Goal: Transaction & Acquisition: Purchase product/service

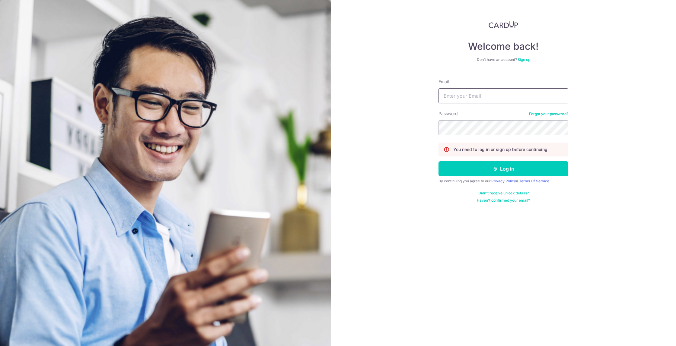
click at [484, 95] on input "Email" at bounding box center [503, 95] width 130 height 15
click at [476, 100] on input "Email" at bounding box center [503, 95] width 130 height 15
type input "lim.lester@yahoo.com.sg"
click at [498, 171] on button "Log in" at bounding box center [503, 168] width 130 height 15
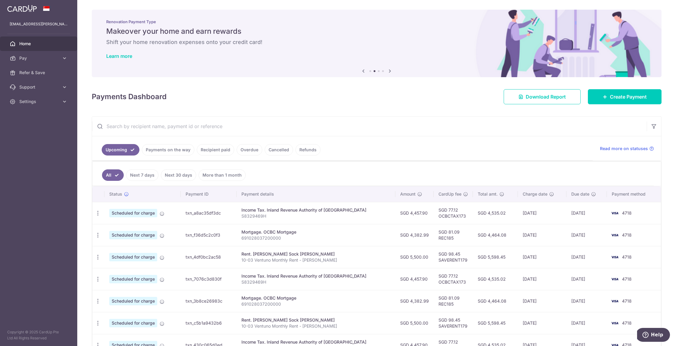
click at [387, 71] on icon at bounding box center [389, 71] width 7 height 8
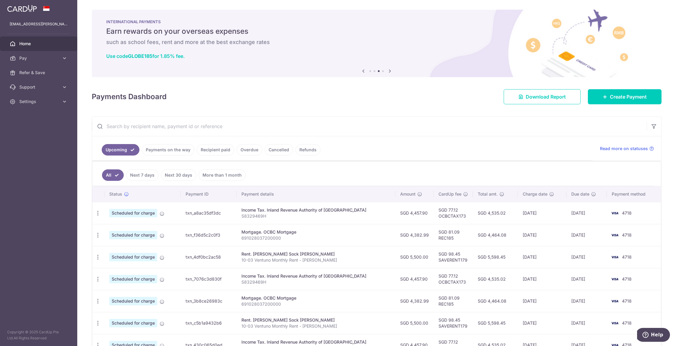
click at [387, 71] on icon at bounding box center [389, 71] width 7 height 8
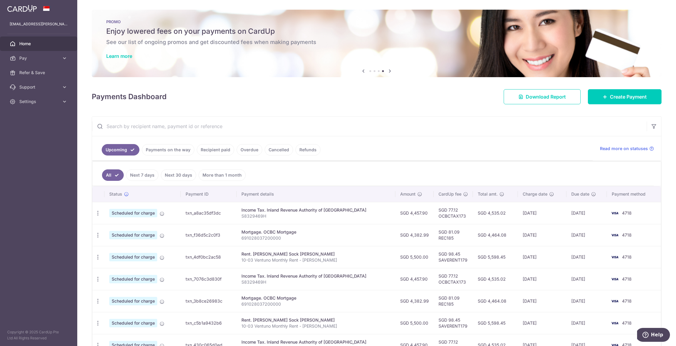
click at [387, 71] on icon at bounding box center [389, 71] width 7 height 8
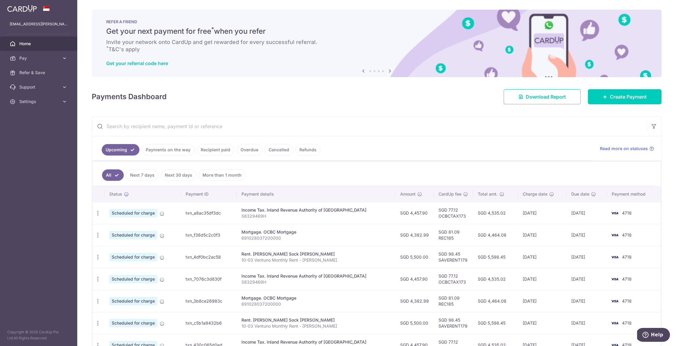
click at [387, 71] on icon at bounding box center [389, 71] width 7 height 8
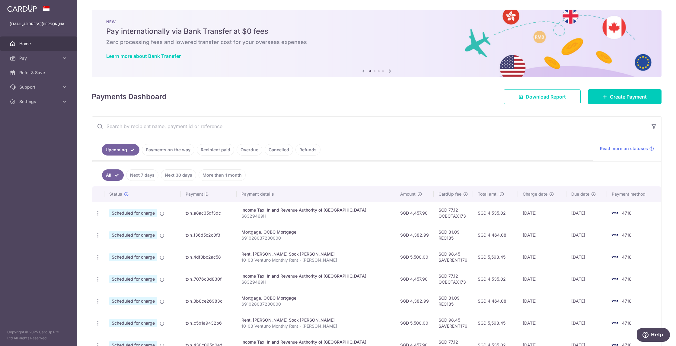
click at [387, 71] on icon at bounding box center [389, 71] width 7 height 8
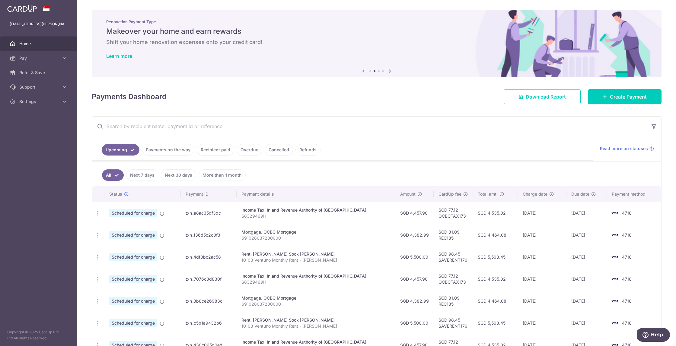
click at [387, 71] on icon at bounding box center [389, 71] width 7 height 8
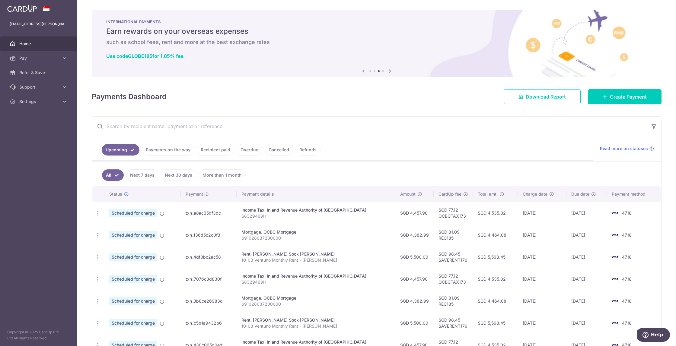
click at [387, 71] on icon at bounding box center [389, 71] width 7 height 8
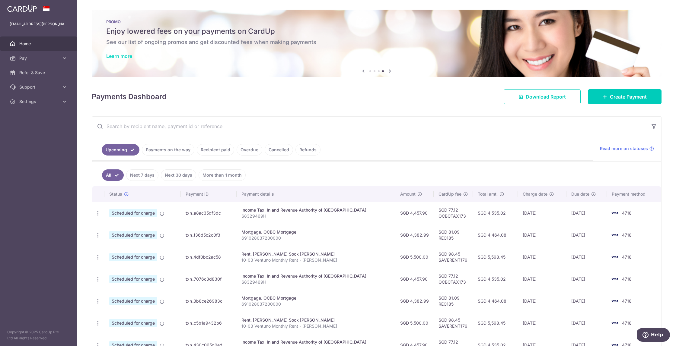
click at [110, 56] on link "Learn more" at bounding box center [119, 56] width 26 height 6
click at [37, 57] on span "Pay" at bounding box center [39, 58] width 40 height 6
click at [47, 74] on span "Payments" at bounding box center [39, 73] width 40 height 6
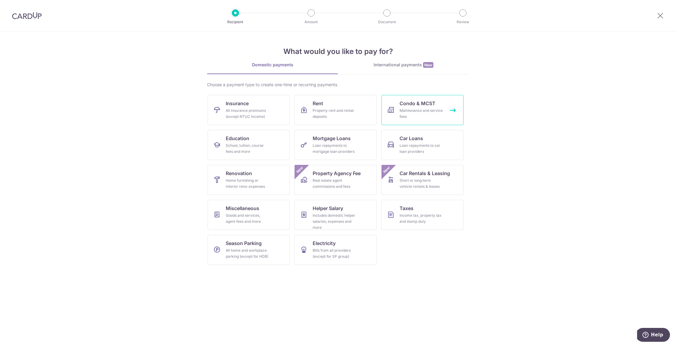
click at [432, 108] on div "Maintenance and service fees" at bounding box center [420, 114] width 43 height 12
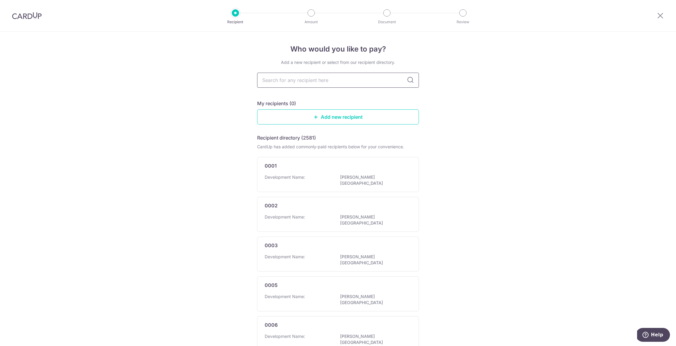
click at [329, 79] on input "text" at bounding box center [338, 80] width 162 height 15
type input "2887"
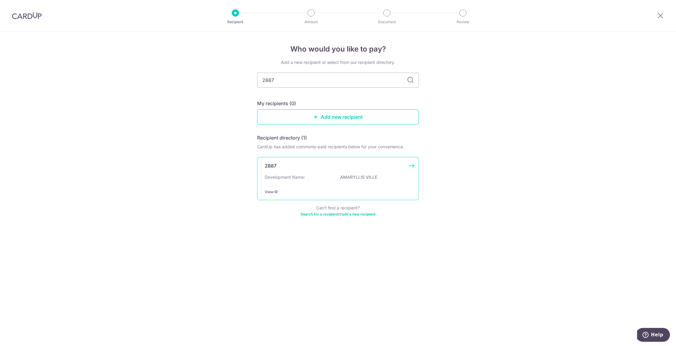
click at [309, 181] on div "Development Name: AMARYLLIS VILLE" at bounding box center [337, 179] width 147 height 10
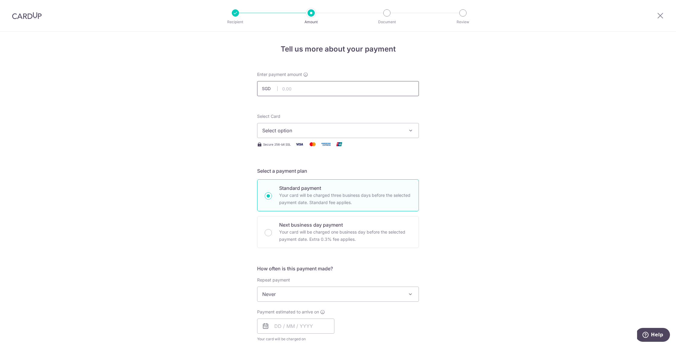
click at [304, 90] on input "text" at bounding box center [338, 88] width 162 height 15
type input "1,206.63"
click at [306, 133] on span "Select option" at bounding box center [332, 130] width 141 height 7
drag, startPoint x: 294, startPoint y: 175, endPoint x: 290, endPoint y: 173, distance: 4.3
click at [294, 176] on span "**** 4718" at bounding box center [288, 173] width 22 height 7
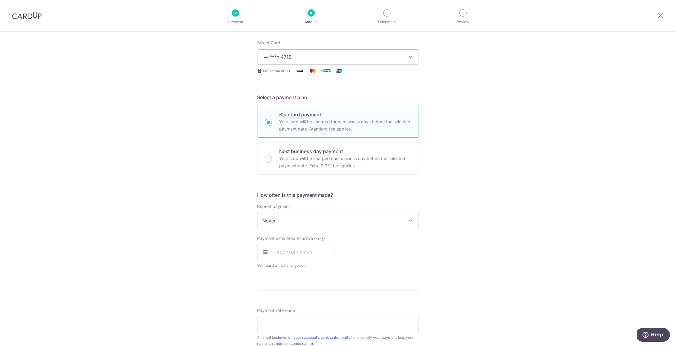
scroll to position [82, 0]
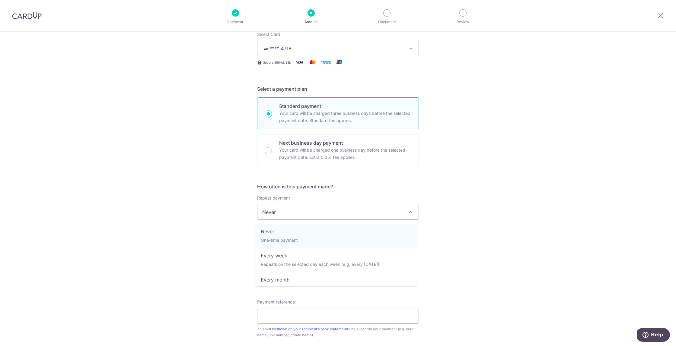
click at [297, 211] on span "Never" at bounding box center [337, 212] width 161 height 14
click at [476, 209] on div "Tell us more about your payment Enter payment amount SGD 1,206.63 1206.63 Selec…" at bounding box center [338, 223] width 676 height 546
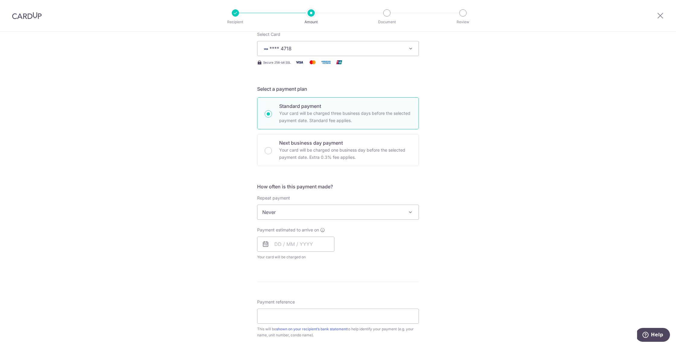
click at [320, 214] on span "Never" at bounding box center [337, 212] width 161 height 14
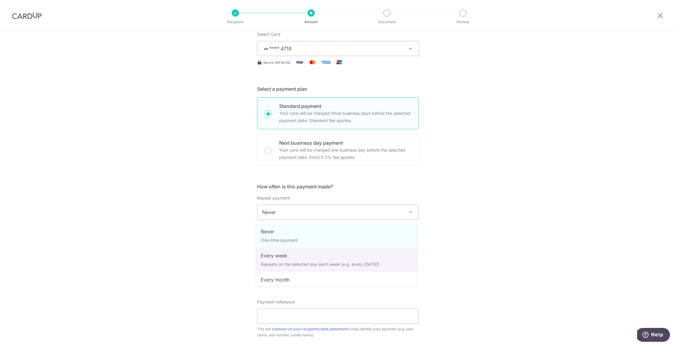
drag, startPoint x: 295, startPoint y: 276, endPoint x: 302, endPoint y: 258, distance: 18.9
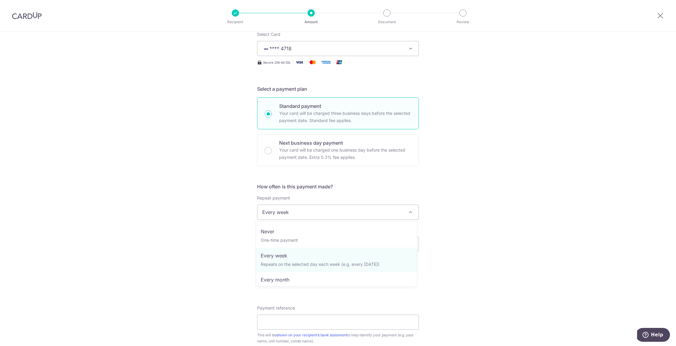
click at [300, 217] on span "Every week" at bounding box center [337, 212] width 161 height 14
drag, startPoint x: 294, startPoint y: 258, endPoint x: 298, endPoint y: 256, distance: 4.7
select select "4"
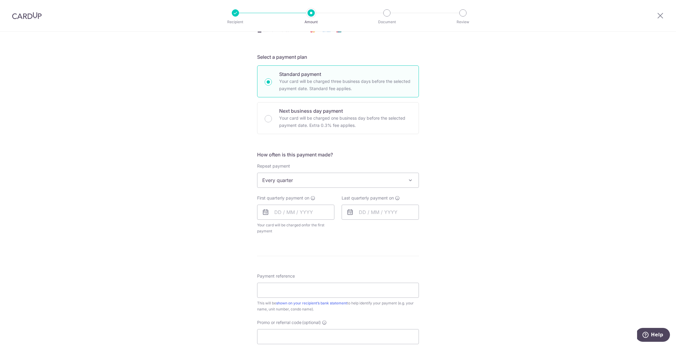
scroll to position [124, 0]
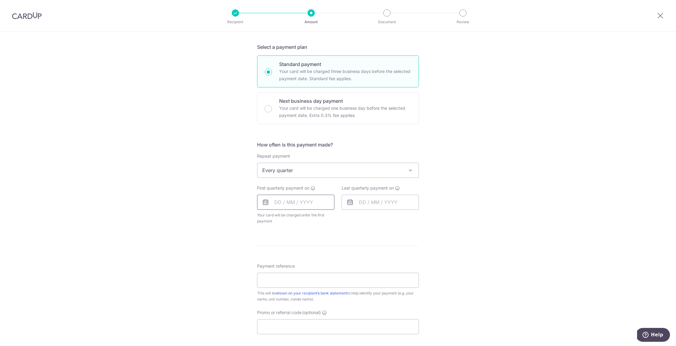
click at [297, 200] on input "text" at bounding box center [295, 202] width 77 height 15
click at [302, 283] on link "22" at bounding box center [306, 282] width 10 height 10
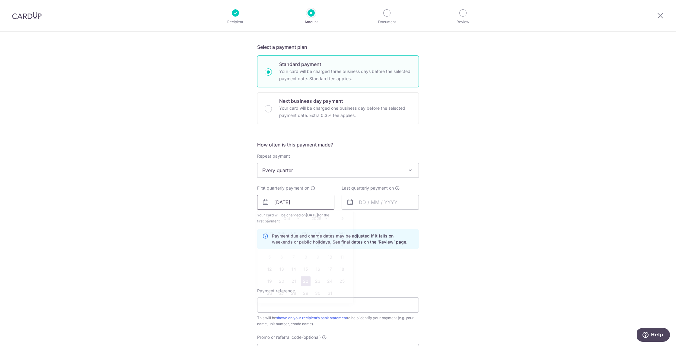
click at [297, 201] on input "22/10/2025" at bounding box center [295, 202] width 77 height 15
click at [325, 282] on link "24" at bounding box center [330, 282] width 10 height 10
click at [308, 202] on input "[DATE]" at bounding box center [295, 202] width 77 height 15
click at [314, 283] on link "23" at bounding box center [318, 282] width 10 height 10
type input "[DATE]"
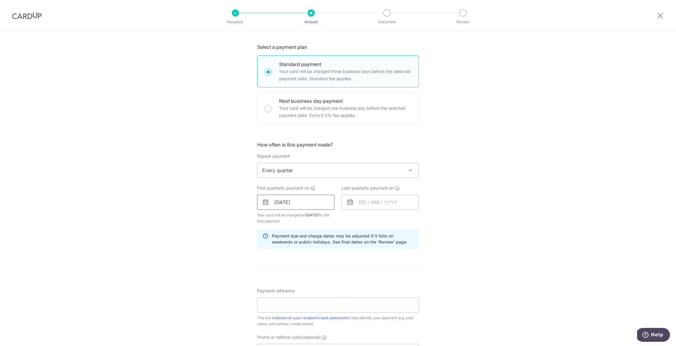
click at [302, 208] on input "[DATE]" at bounding box center [295, 202] width 77 height 15
click at [392, 247] on div "Payment due and charge dates may be adjusted if it falls on weekends or public …" at bounding box center [338, 239] width 162 height 20
click at [377, 203] on input "text" at bounding box center [379, 202] width 77 height 15
click at [382, 218] on div "Oct Nov Dec 2025 2026 2027 2028 2029 2030 2031 2032 2033 2034 2035" at bounding box center [390, 218] width 44 height 5
click at [380, 218] on select "Oct Nov Dec" at bounding box center [376, 218] width 16 height 5
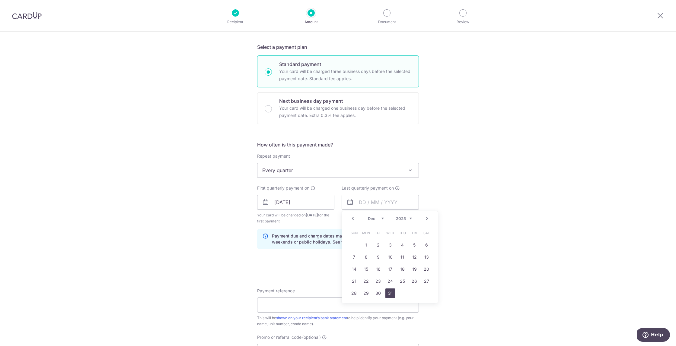
click at [389, 294] on link "31" at bounding box center [390, 294] width 10 height 10
type input "31/12/2025"
click at [477, 217] on div "Tell us more about your payment Enter payment amount SGD 1,206.63 1206.63 Selec…" at bounding box center [338, 196] width 676 height 576
click at [296, 312] on input "Payment reference" at bounding box center [338, 305] width 162 height 15
type input "Block 20 Unit 12-03"
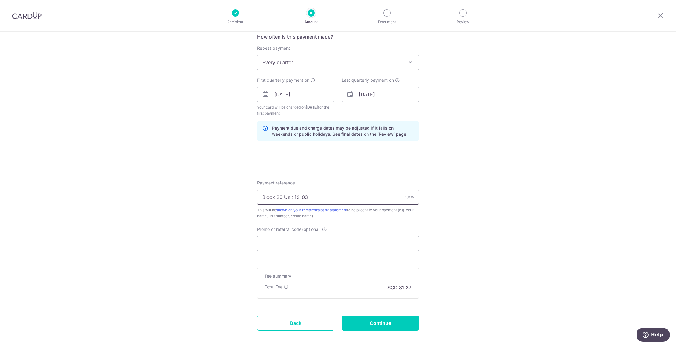
scroll to position [262, 0]
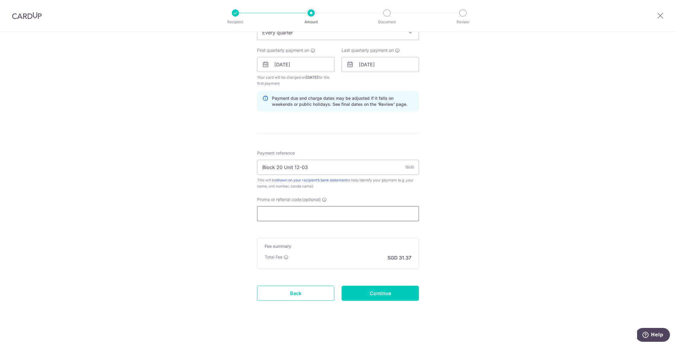
click at [308, 214] on input "Promo or referral code (optional)" at bounding box center [338, 213] width 162 height 15
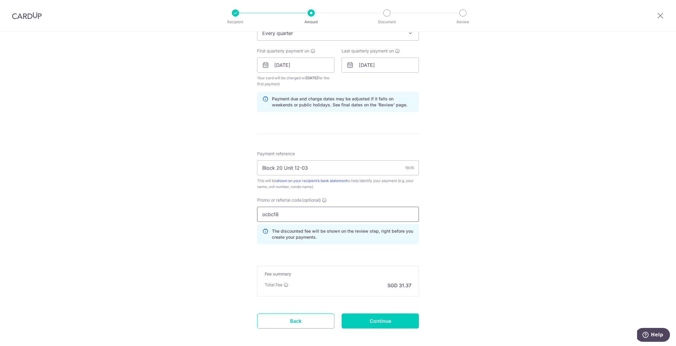
scroll to position [289, 0]
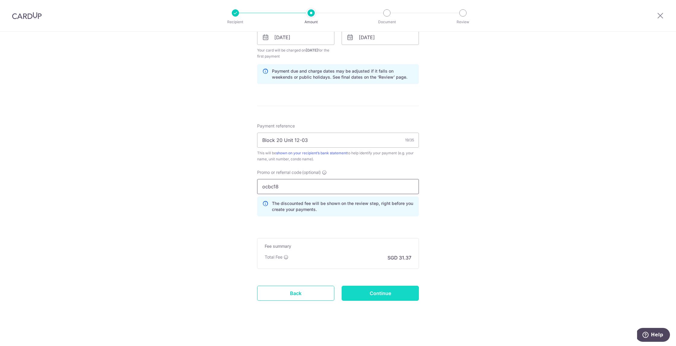
type input "ocbc18"
click at [390, 295] on input "Continue" at bounding box center [379, 293] width 77 height 15
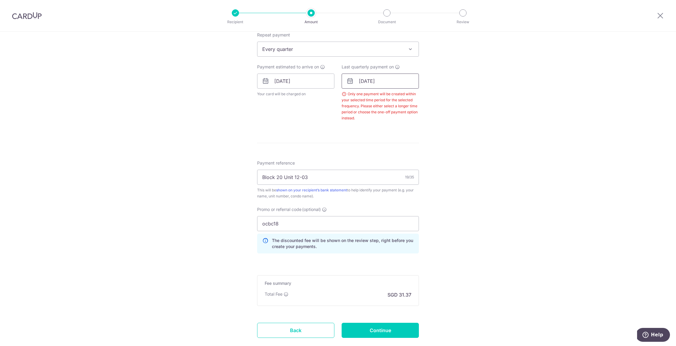
scroll to position [245, 0]
click at [379, 77] on input "[DATE]" at bounding box center [379, 80] width 77 height 15
click at [372, 95] on select "Oct Nov Dec" at bounding box center [376, 97] width 16 height 5
click at [408, 98] on select "2025 2026 2027 2028 2029 2030 2031 2032 2033 2034 2035" at bounding box center [404, 97] width 16 height 5
click at [380, 97] on select "Jan Feb Mar Apr May Jun Jul Aug Sep Oct Nov Dec" at bounding box center [376, 97] width 16 height 5
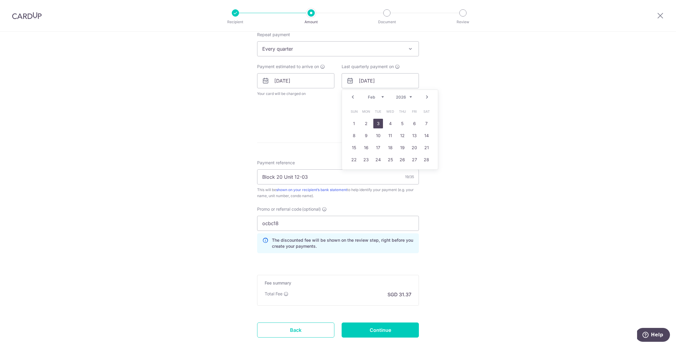
click at [376, 125] on link "3" at bounding box center [378, 124] width 10 height 10
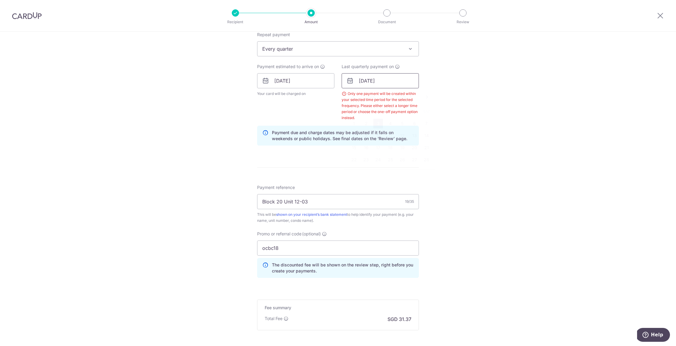
click at [381, 81] on input "03/02/2026" at bounding box center [379, 80] width 77 height 15
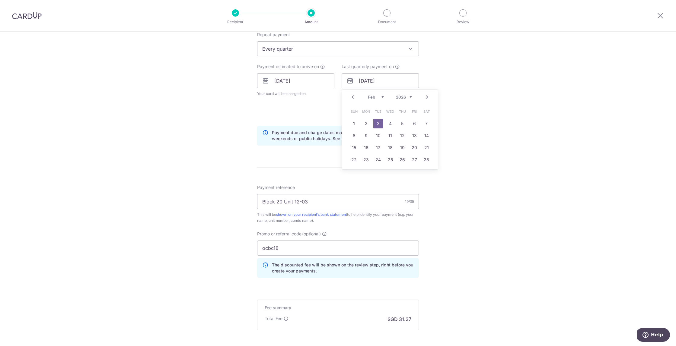
click at [376, 99] on select "Jan Feb Mar Apr May Jun Jul Aug Sep Oct Nov Dec" at bounding box center [376, 97] width 16 height 5
click at [364, 137] on link "9" at bounding box center [366, 136] width 10 height 10
type input "09/03/2026"
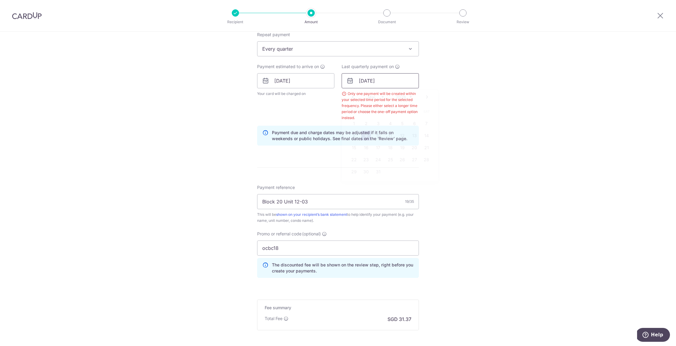
click at [362, 80] on input "09/03/2026" at bounding box center [379, 80] width 77 height 15
click at [320, 106] on div "Payment estimated to arrive on 23/10/2025 Your card will be charged on for the …" at bounding box center [295, 92] width 84 height 57
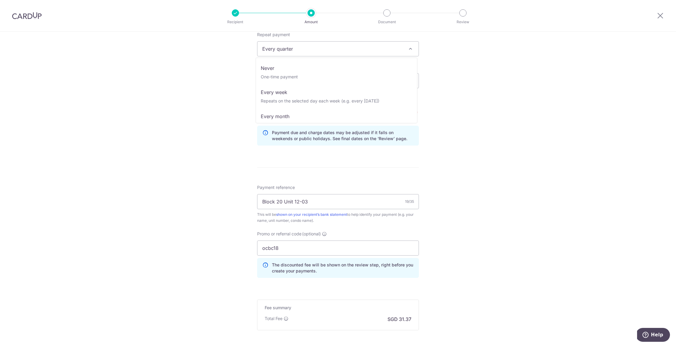
click at [323, 53] on span "Every quarter" at bounding box center [337, 49] width 161 height 14
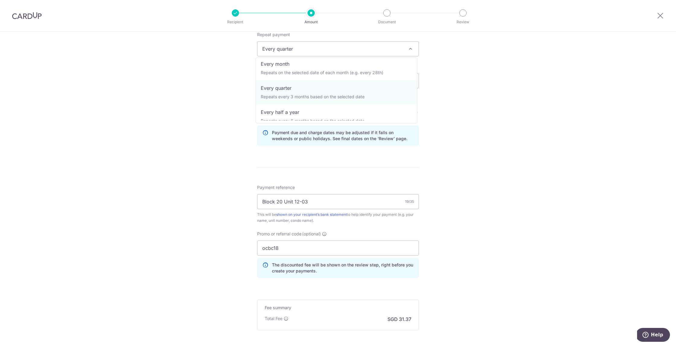
scroll to position [33, 0]
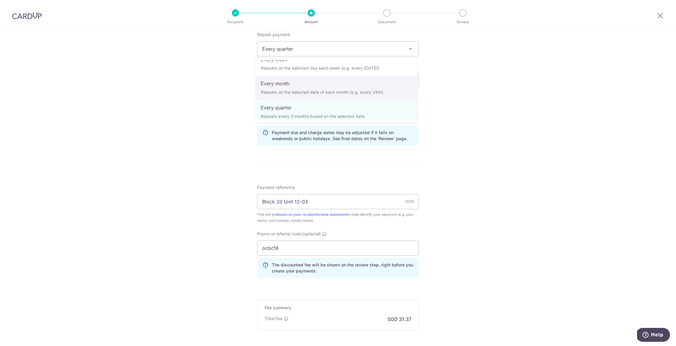
select select "3"
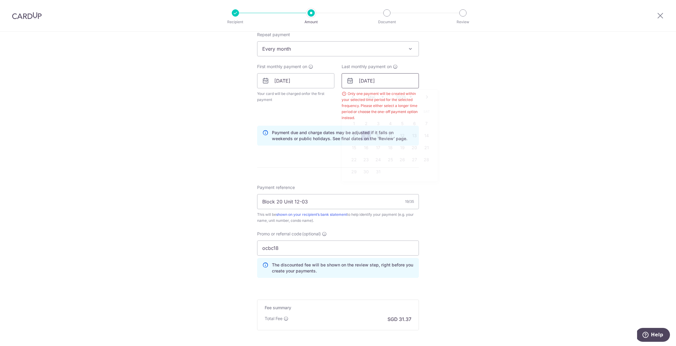
click at [368, 81] on input "09/03/2026" at bounding box center [379, 80] width 77 height 15
click at [379, 94] on div "Prev Next Jan Feb Mar Apr May Jun Jul Aug Sep Oct Nov Dec 2025 2026 2027 2028 2…" at bounding box center [390, 97] width 96 height 14
click at [380, 98] on select "Jan Feb Mar Apr May Jun Jul Aug Sep Oct Nov Dec" at bounding box center [376, 97] width 16 height 5
click at [407, 98] on select "2025 2026 2027 2028 2029 2030 2031 2032 2033 2034 2035" at bounding box center [404, 97] width 16 height 5
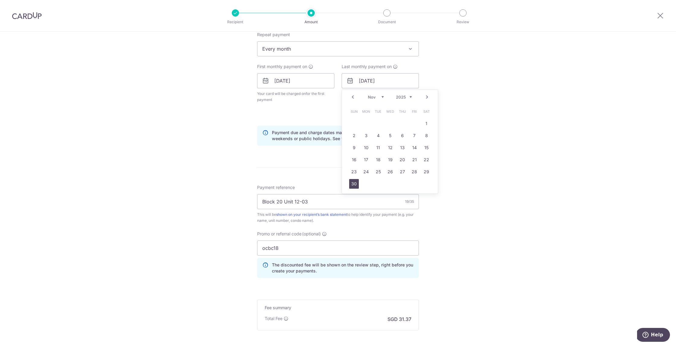
click at [353, 183] on link "30" at bounding box center [354, 184] width 10 height 10
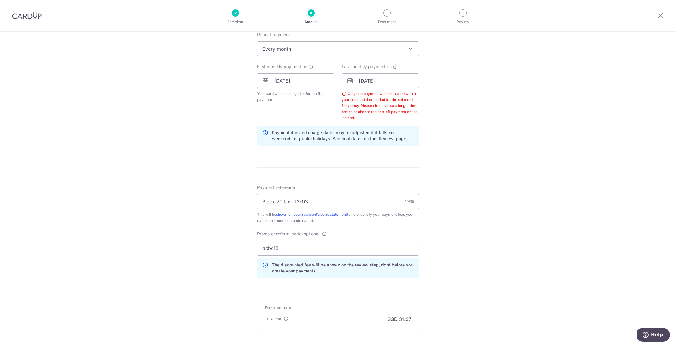
click at [482, 141] on div "Tell us more about your payment Enter payment amount SGD 1,206.63 1206.63 Selec…" at bounding box center [338, 97] width 676 height 622
click at [386, 84] on input "30/11/2025" at bounding box center [379, 80] width 77 height 15
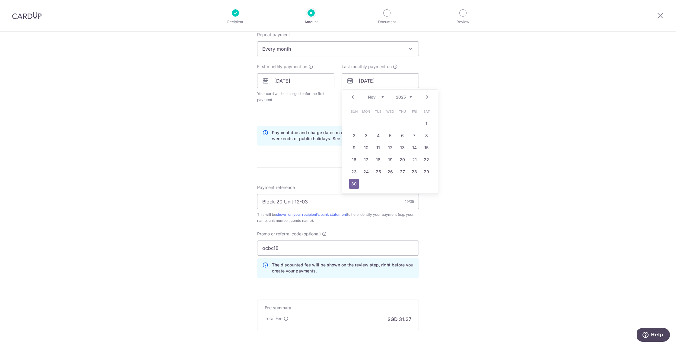
click at [381, 97] on select "Oct Nov Dec" at bounding box center [376, 97] width 16 height 5
click at [385, 171] on link "31" at bounding box center [390, 172] width 10 height 10
type input "31/12/2025"
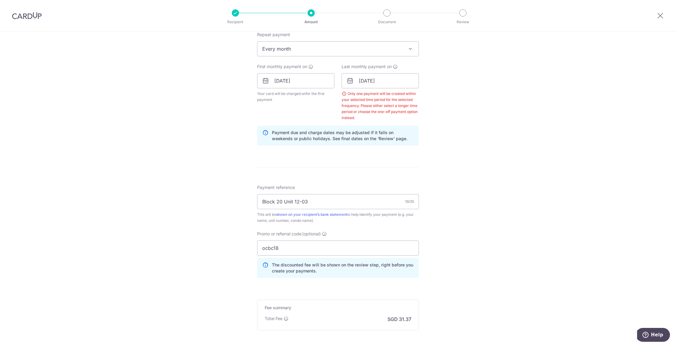
click at [475, 125] on div "Tell us more about your payment Enter payment amount SGD 1,206.63 1206.63 Selec…" at bounding box center [338, 97] width 676 height 622
click at [353, 97] on div "Only one payment will be created within your selected time period for the selec…" at bounding box center [379, 106] width 77 height 30
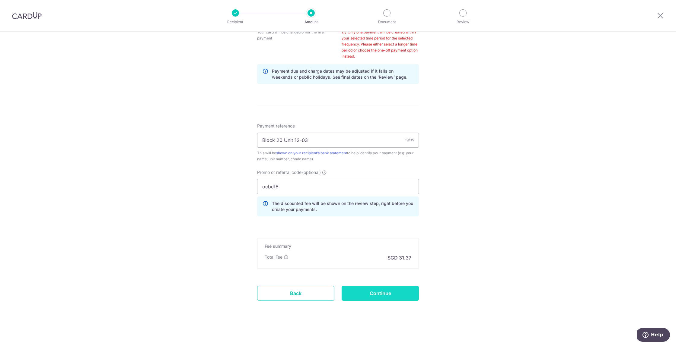
click at [397, 297] on input "Continue" at bounding box center [379, 293] width 77 height 15
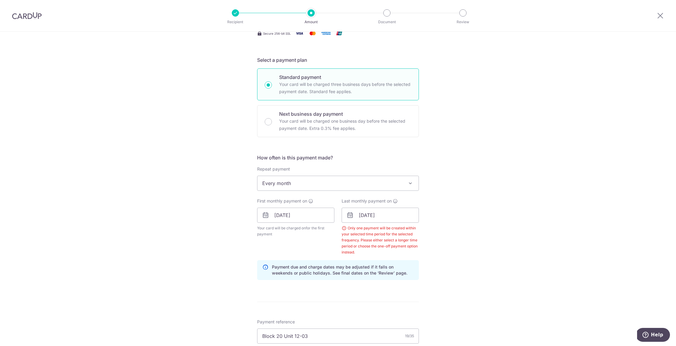
scroll to position [62, 0]
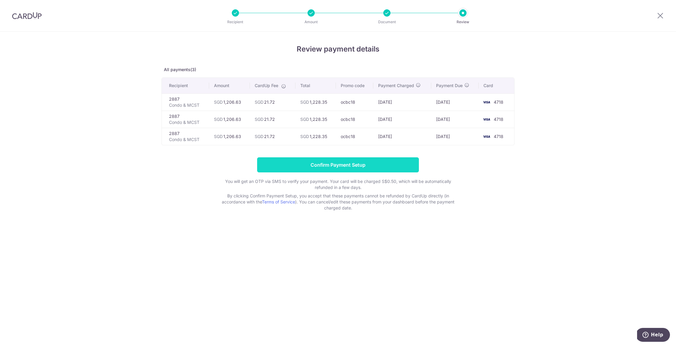
click at [375, 165] on input "Confirm Payment Setup" at bounding box center [338, 164] width 162 height 15
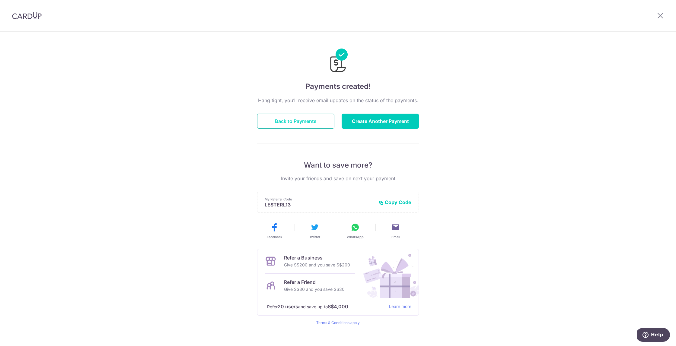
click at [270, 121] on button "Back to Payments" at bounding box center [295, 121] width 77 height 15
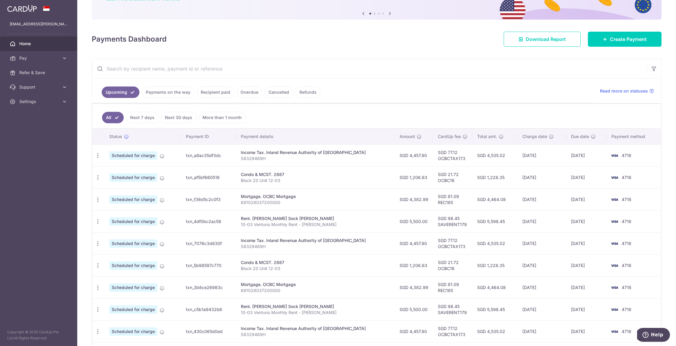
scroll to position [90, 0]
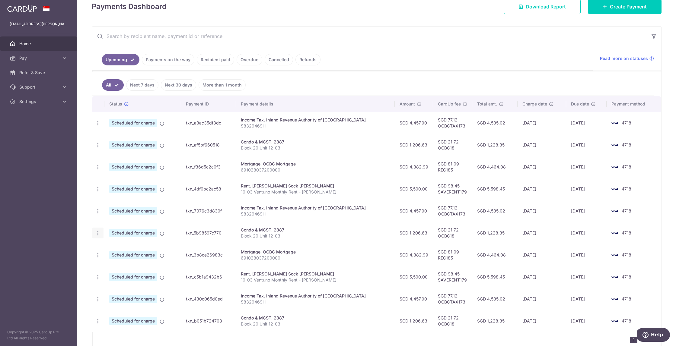
click at [98, 235] on icon "button" at bounding box center [98, 233] width 6 height 6
click at [111, 266] on span "Cancel payment" at bounding box center [130, 264] width 40 height 7
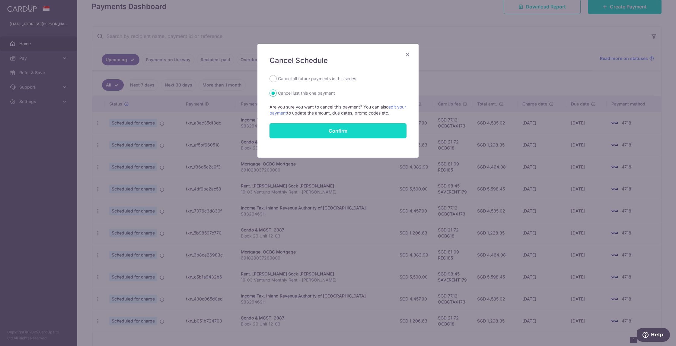
click at [309, 130] on button "Confirm" at bounding box center [337, 130] width 137 height 15
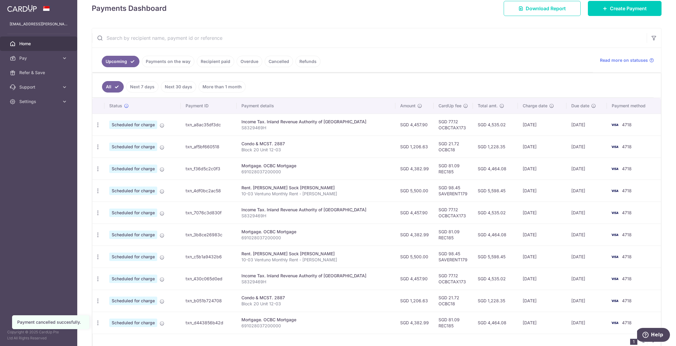
scroll to position [120, 0]
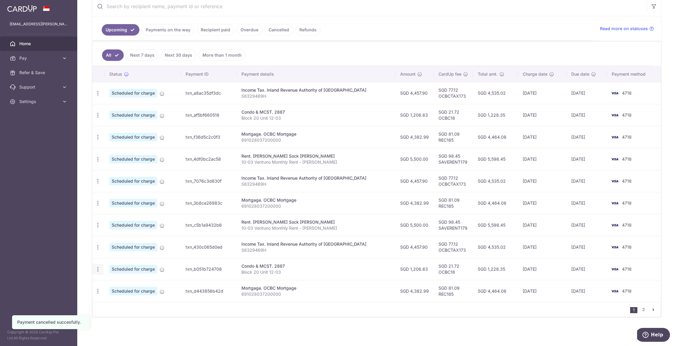
click at [96, 267] on icon "button" at bounding box center [98, 269] width 6 height 6
click at [122, 302] on span "Cancel payment" at bounding box center [130, 300] width 40 height 7
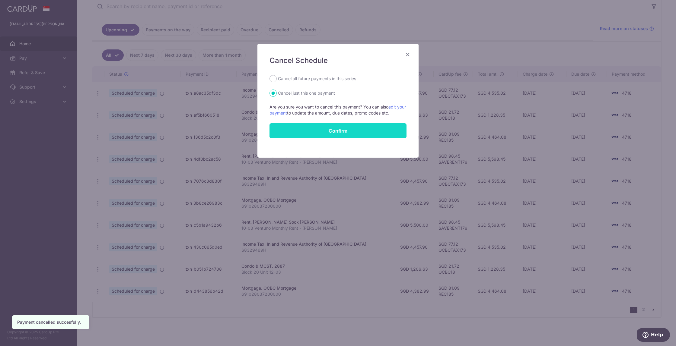
click at [299, 128] on button "Confirm" at bounding box center [337, 130] width 137 height 15
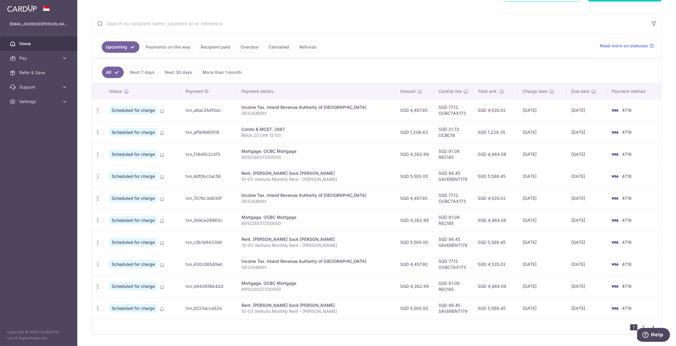
scroll to position [104, 0]
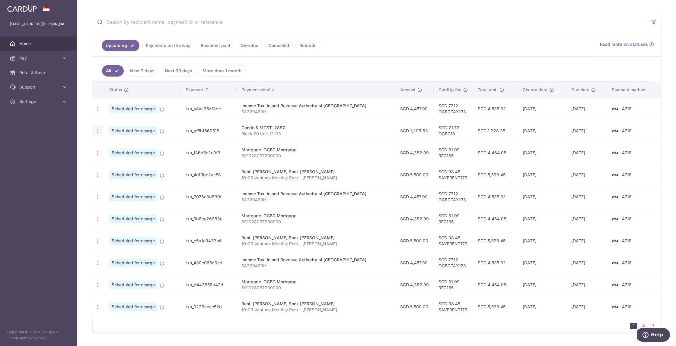
click at [98, 130] on icon "button" at bounding box center [98, 131] width 6 height 6
click at [128, 144] on span "Update payment" at bounding box center [129, 147] width 41 height 7
radio input "true"
type input "1,206.63"
type input "[DATE]"
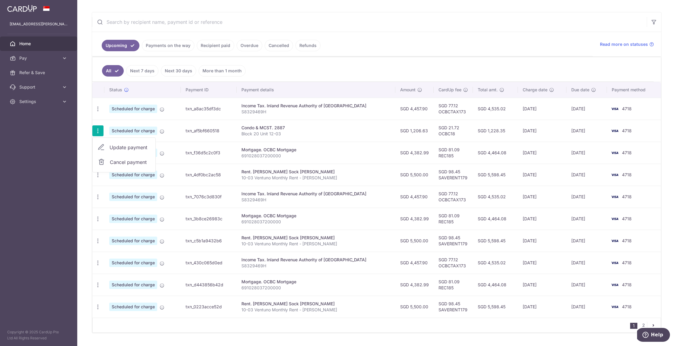
type input "Block 20 Unit 12-03"
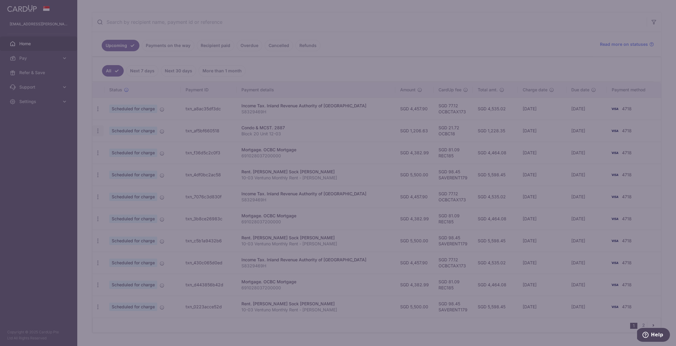
type input "OCBC18"
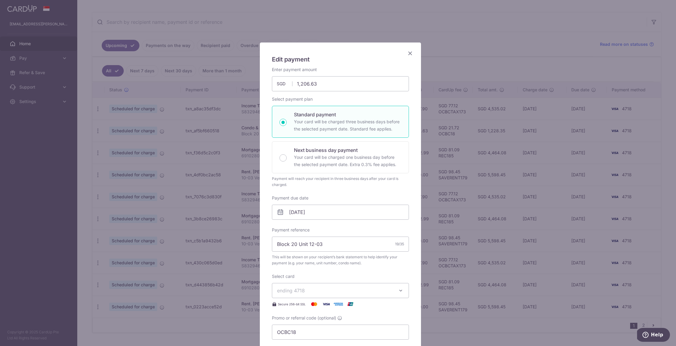
scroll to position [0, 0]
click at [409, 54] on icon "Close" at bounding box center [409, 55] width 7 height 8
